Goal: Book appointment/travel/reservation

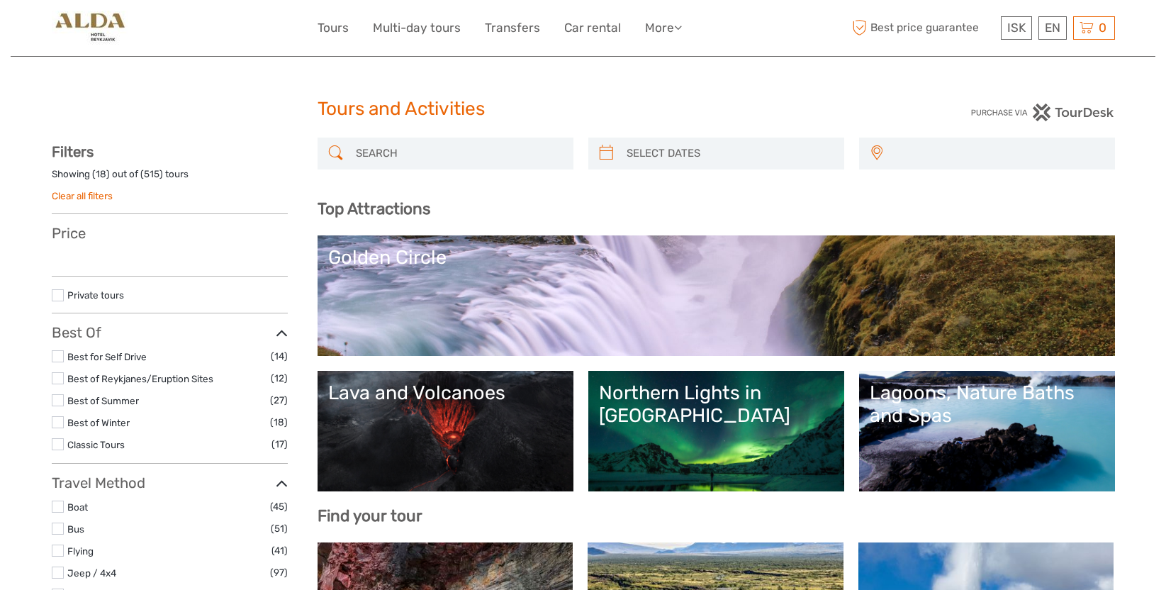
select select
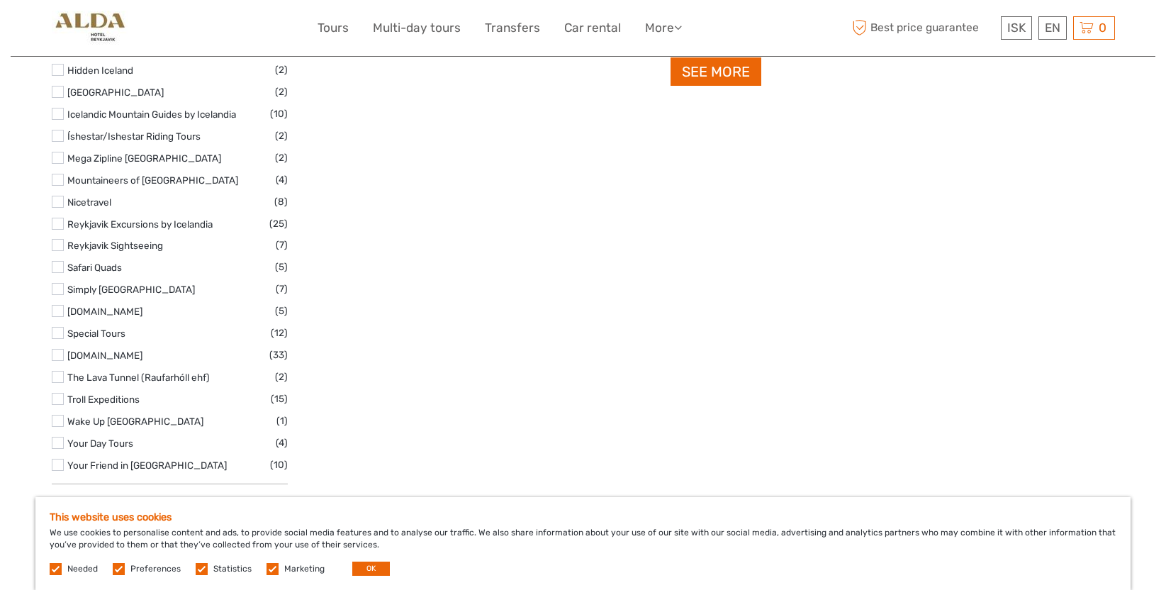
scroll to position [1985, 0]
drag, startPoint x: 403, startPoint y: 558, endPoint x: 385, endPoint y: 566, distance: 20.0
click at [388, 564] on div "This website uses cookies We use cookies to personalise content and ads, to pro…" at bounding box center [582, 543] width 1095 height 93
drag, startPoint x: 372, startPoint y: 565, endPoint x: 381, endPoint y: 554, distance: 13.6
click at [372, 564] on button "OK" at bounding box center [371, 568] width 38 height 14
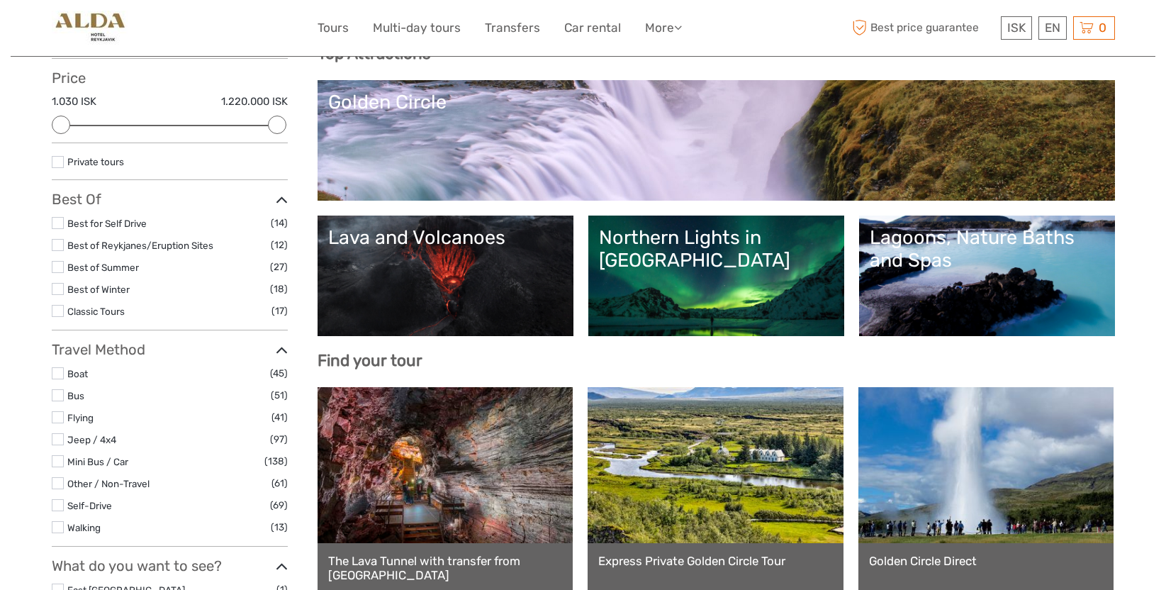
scroll to position [71, 0]
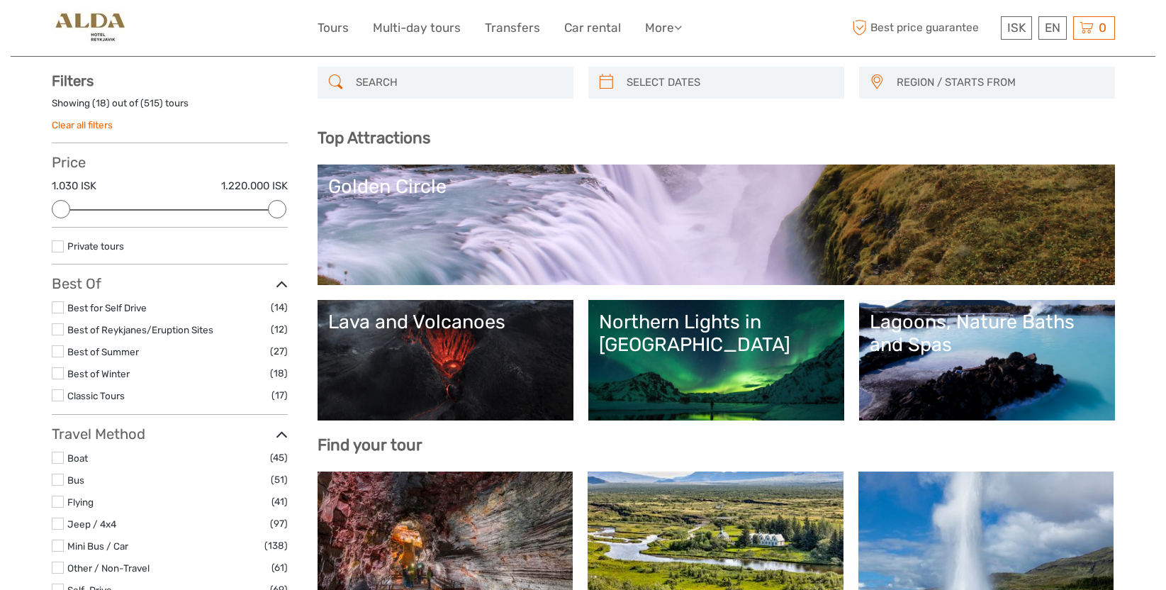
click at [973, 362] on link "Lagoons, Nature Baths and Spas" at bounding box center [987, 360] width 235 height 99
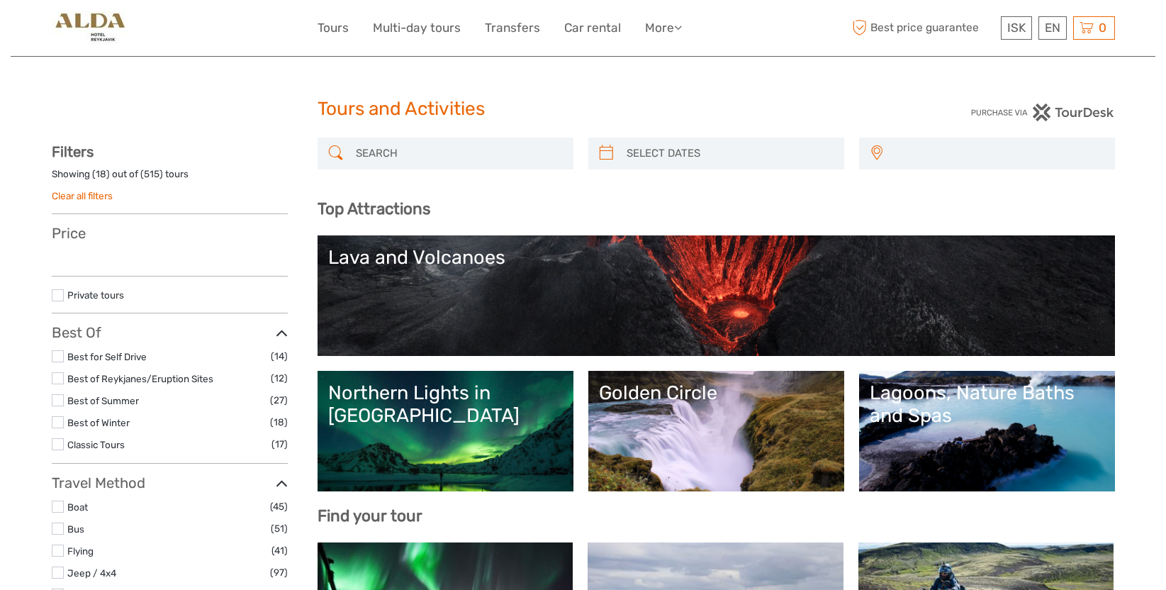
select select
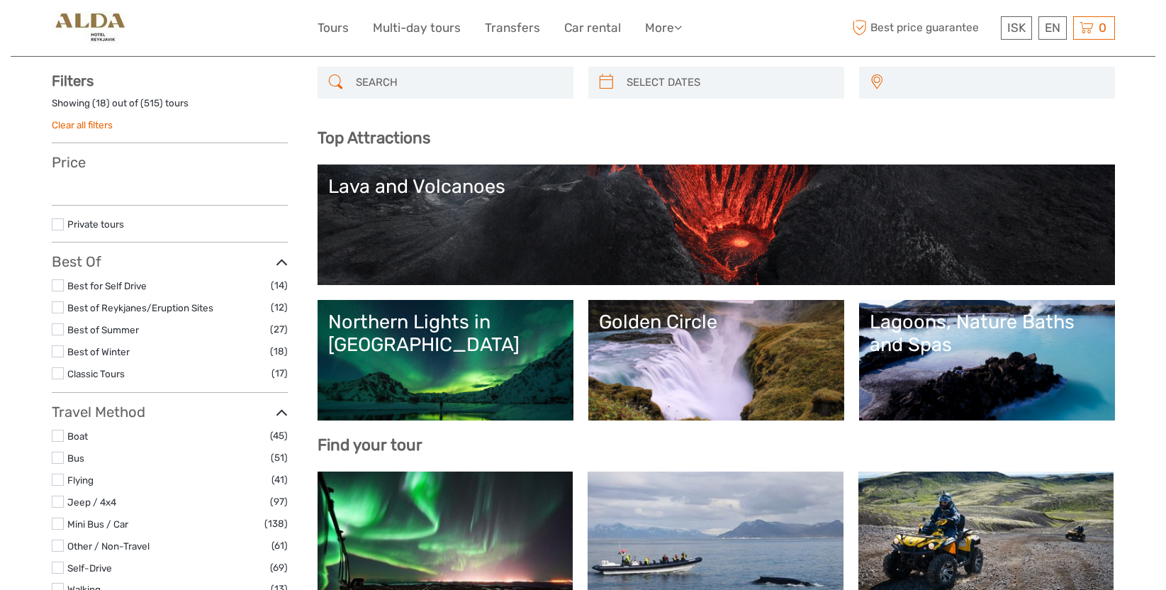
select select
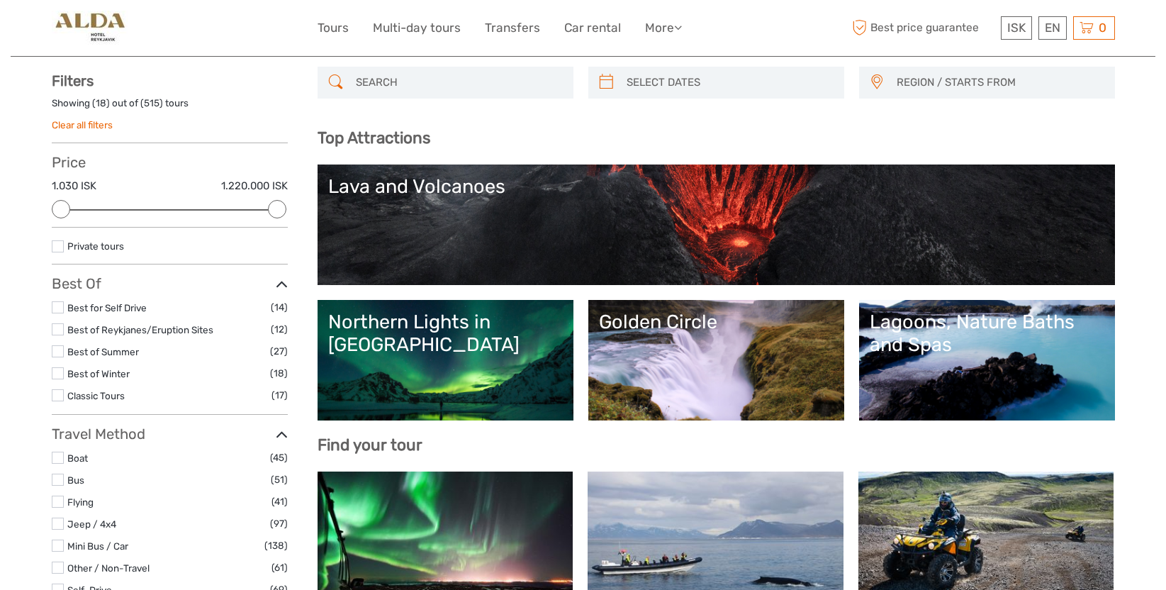
scroll to position [0, 0]
click at [733, 353] on link "Golden Circle" at bounding box center [716, 360] width 235 height 99
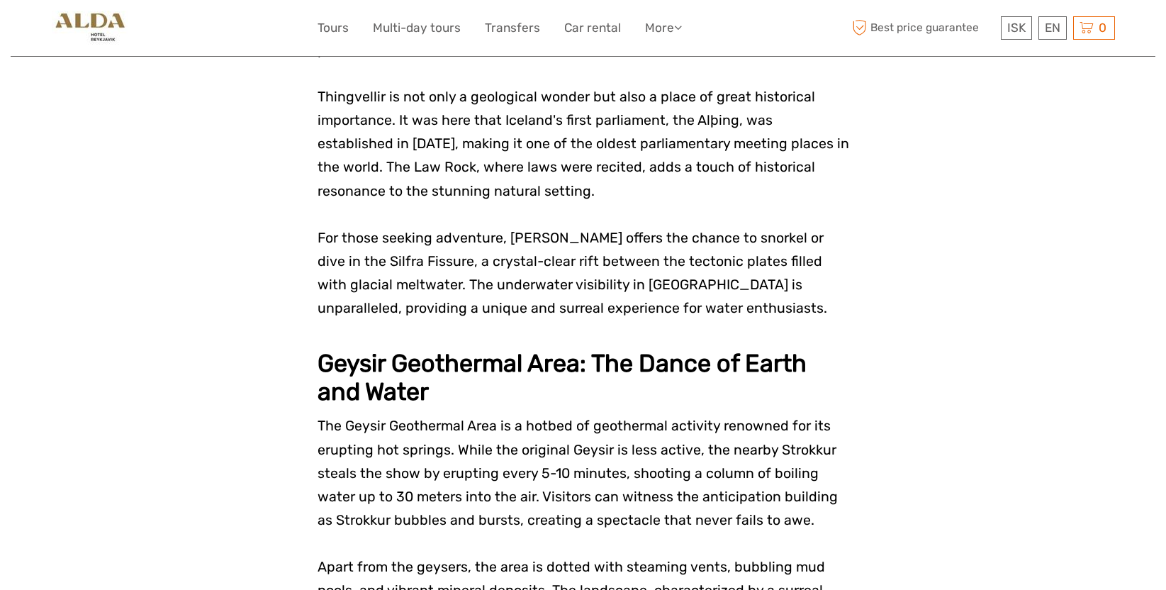
scroll to position [1985, 0]
